Goal: Information Seeking & Learning: Learn about a topic

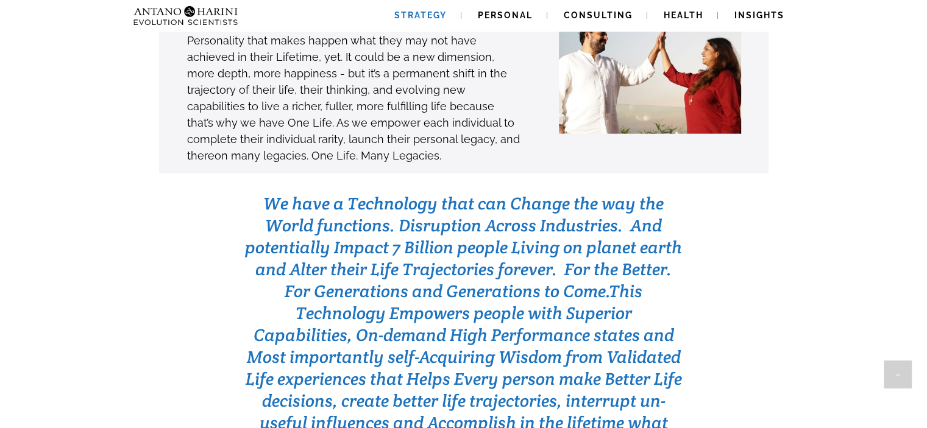
scroll to position [3753, 0]
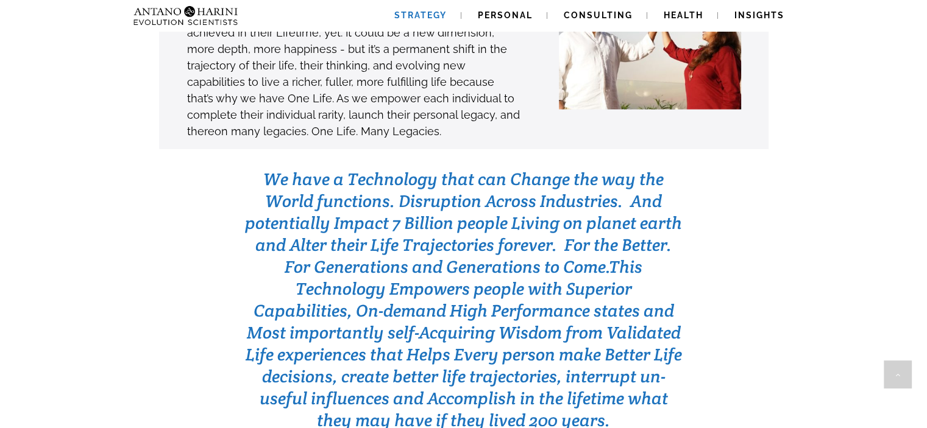
click at [426, 13] on span "Strategy" at bounding box center [420, 15] width 52 height 10
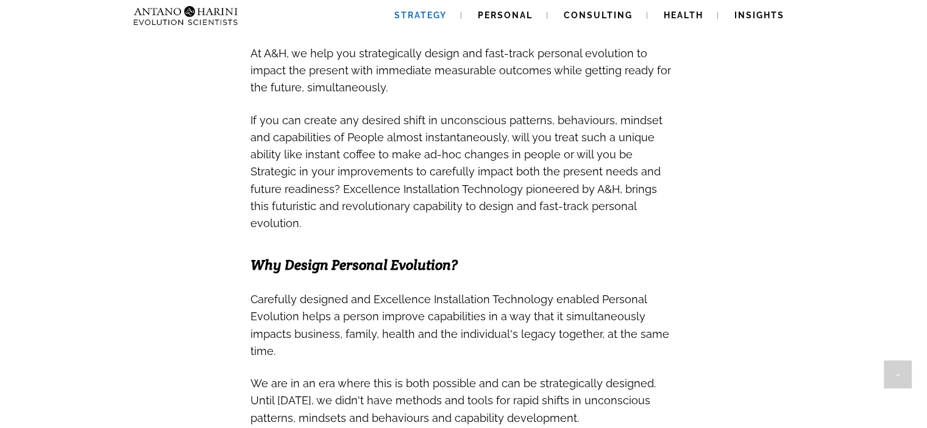
scroll to position [585, 0]
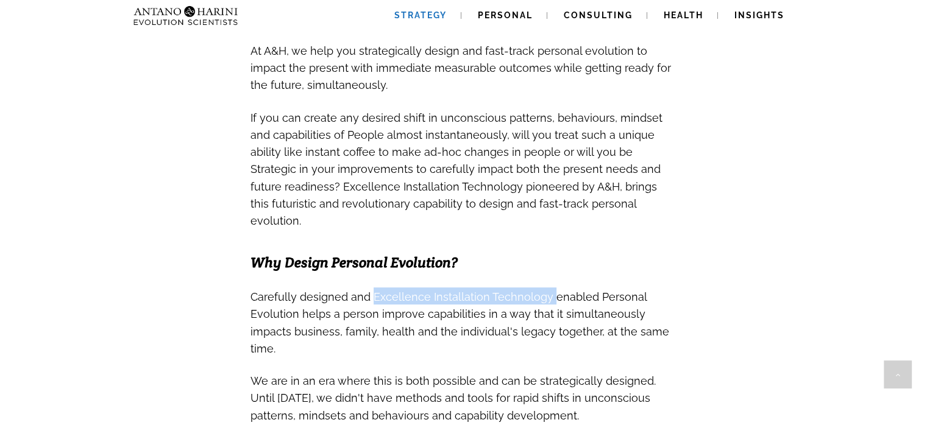
drag, startPoint x: 370, startPoint y: 263, endPoint x: 546, endPoint y: 265, distance: 176.1
click at [546, 291] on span "Carefully designed and Excellence Installation Technology enabled Personal Evol…" at bounding box center [459, 323] width 419 height 65
copy span "Excellence Installation Technology"
